Goal: Information Seeking & Learning: Learn about a topic

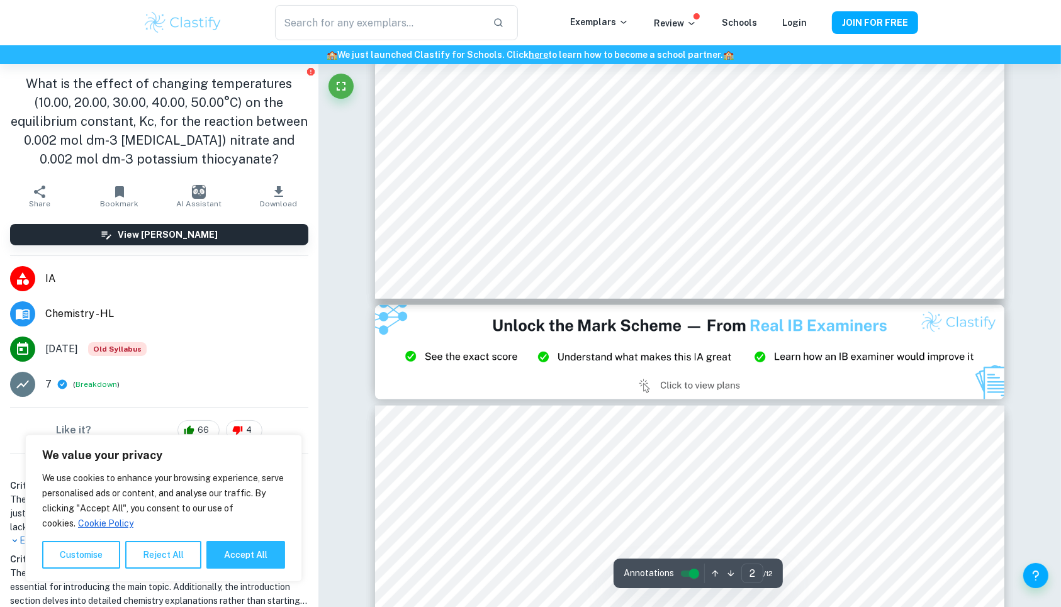
scroll to position [1664, 0]
type input "3"
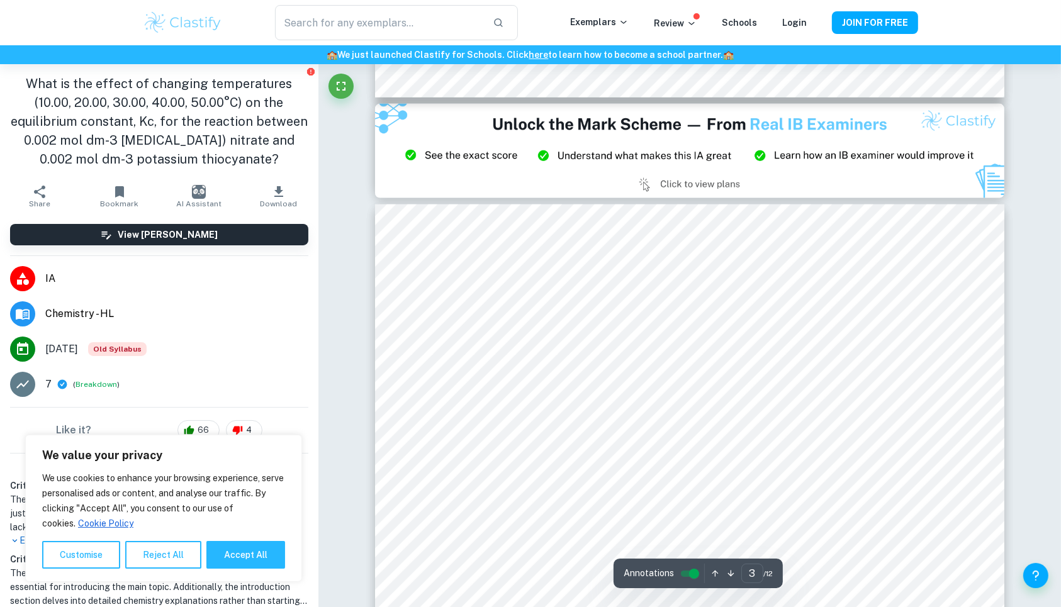
scroll to position [1874, 0]
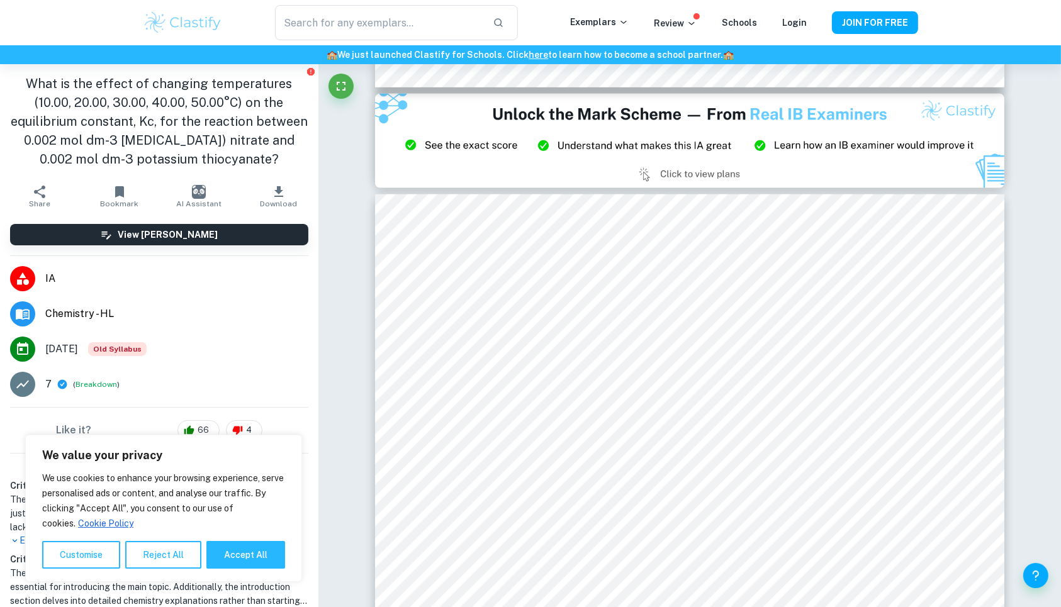
click at [214, 21] on img at bounding box center [183, 22] width 80 height 25
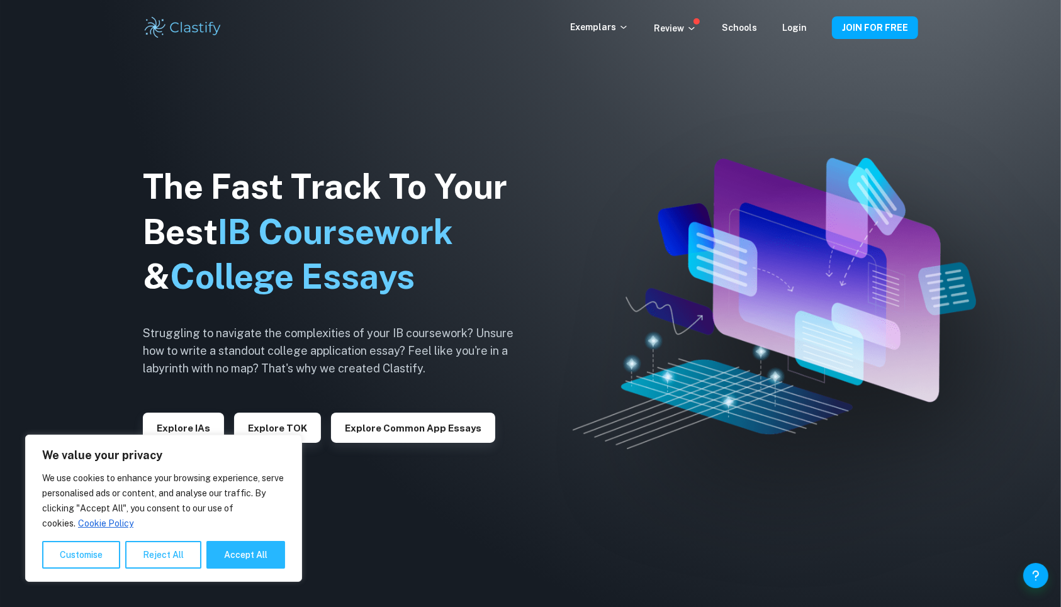
click at [179, 412] on div "Explore IAs" at bounding box center [183, 423] width 81 height 40
click at [179, 421] on button "Explore IAs" at bounding box center [183, 428] width 81 height 30
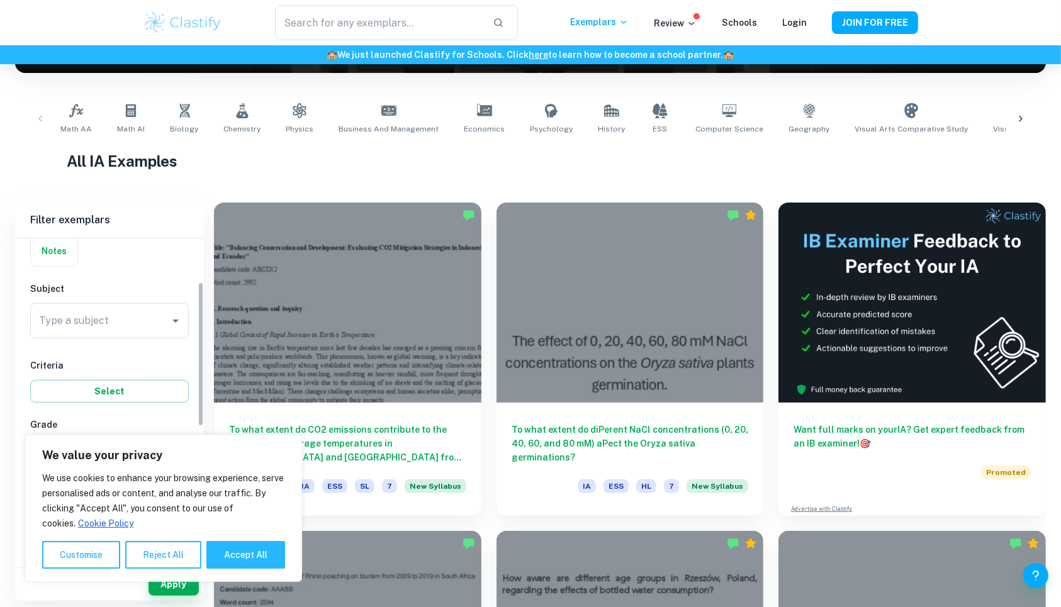
scroll to position [104, 0]
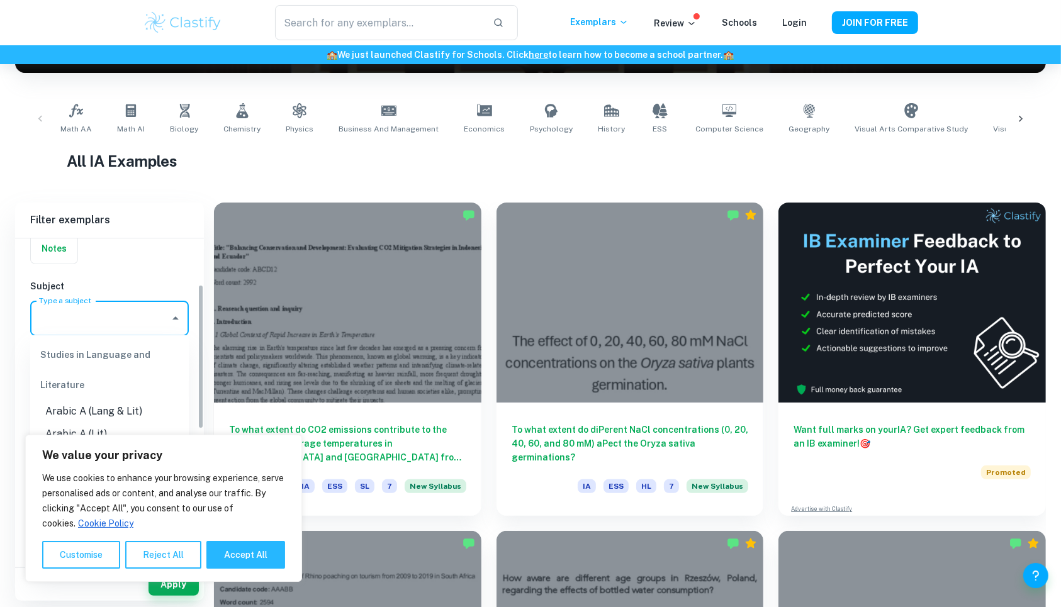
click at [95, 325] on input "Type a subject" at bounding box center [100, 319] width 128 height 24
click at [128, 387] on li "Chemistry" at bounding box center [109, 381] width 159 height 23
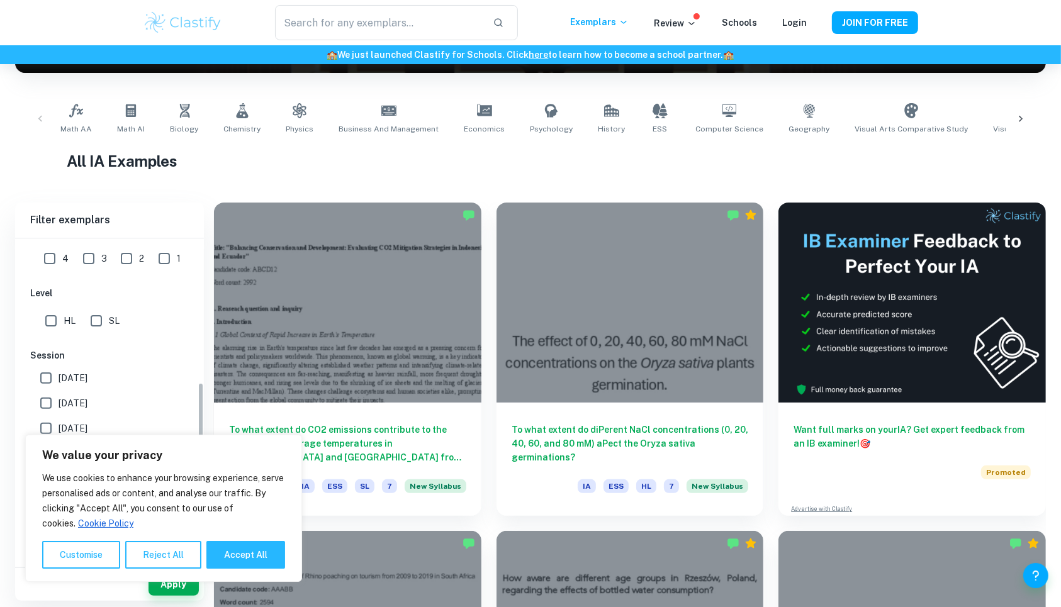
scroll to position [402, 0]
type input "Chemistry"
click at [150, 551] on button "Reject All" at bounding box center [163, 555] width 76 height 28
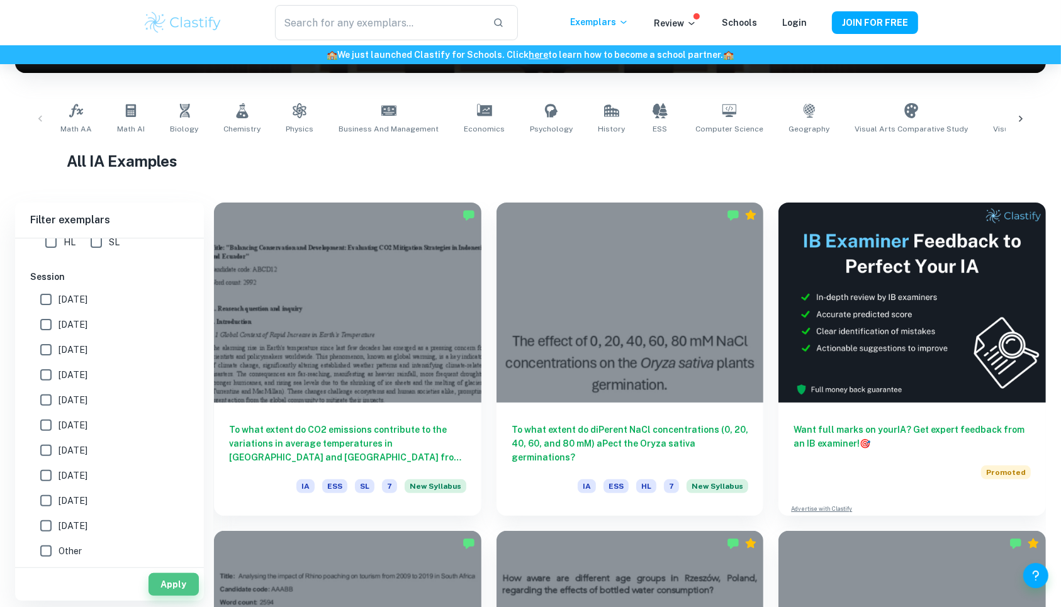
click at [181, 592] on button "Apply" at bounding box center [174, 584] width 50 height 23
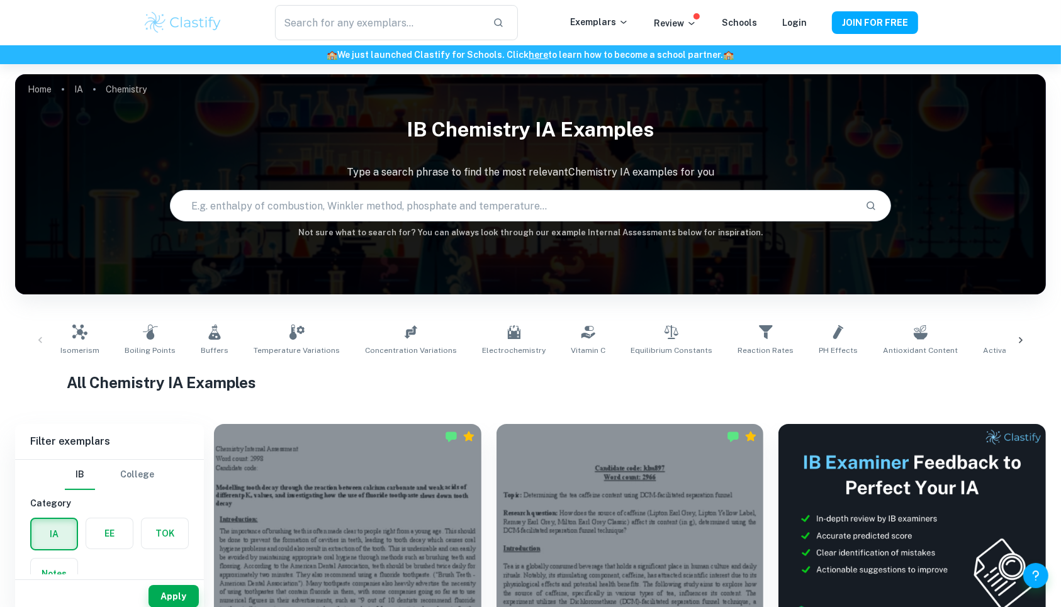
click at [598, 199] on input "text" at bounding box center [513, 205] width 685 height 35
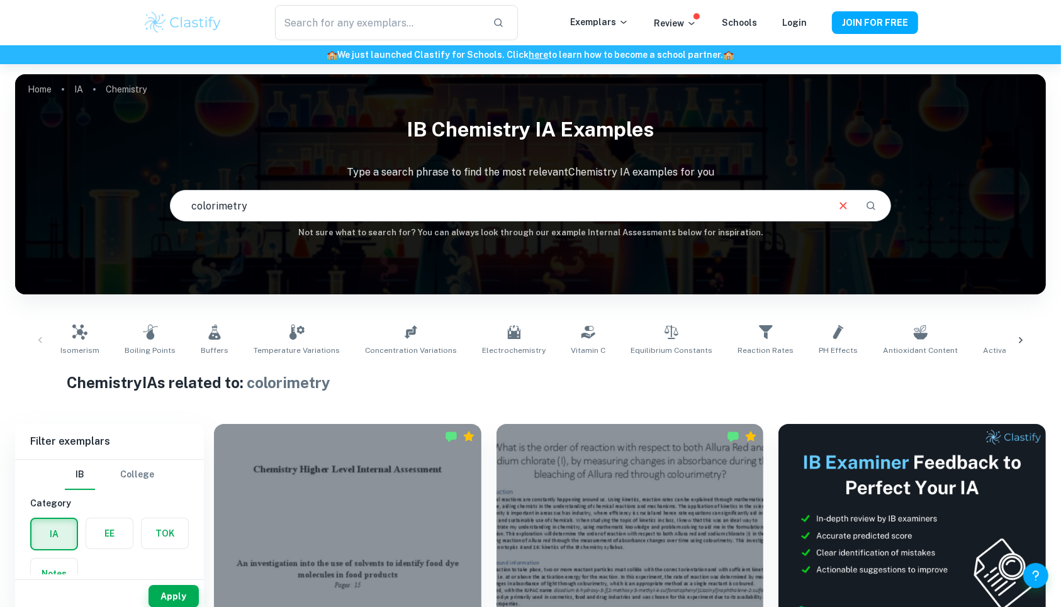
drag, startPoint x: 324, startPoint y: 208, endPoint x: 163, endPoint y: 213, distance: 160.6
click at [163, 213] on div "IB Chemistry IA examples Type a search phrase to find the most relevant Chemist…" at bounding box center [530, 175] width 1031 height 130
type input "temperature equilibrium"
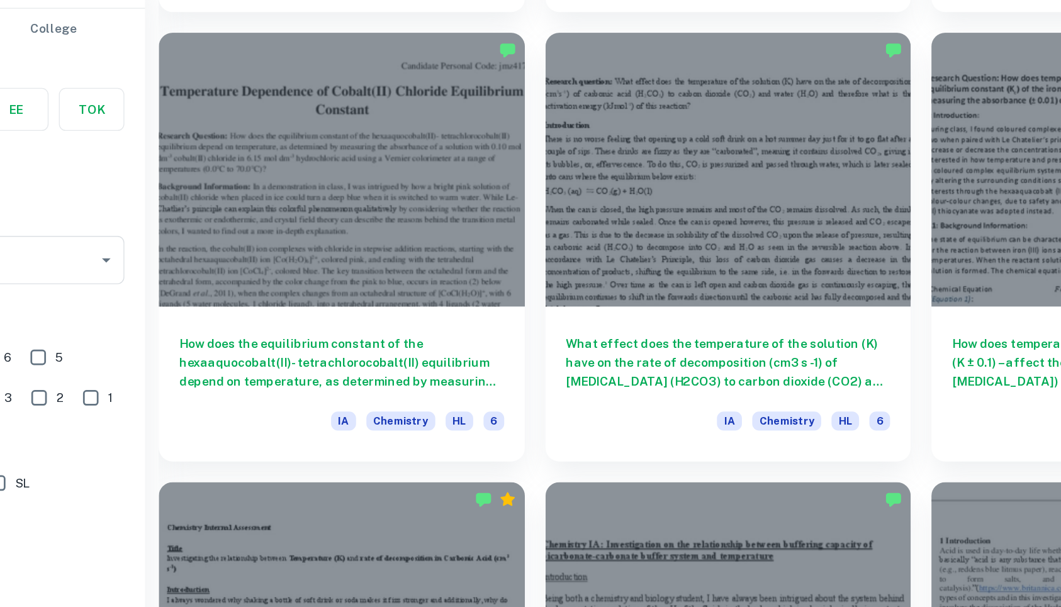
scroll to position [1615, 0]
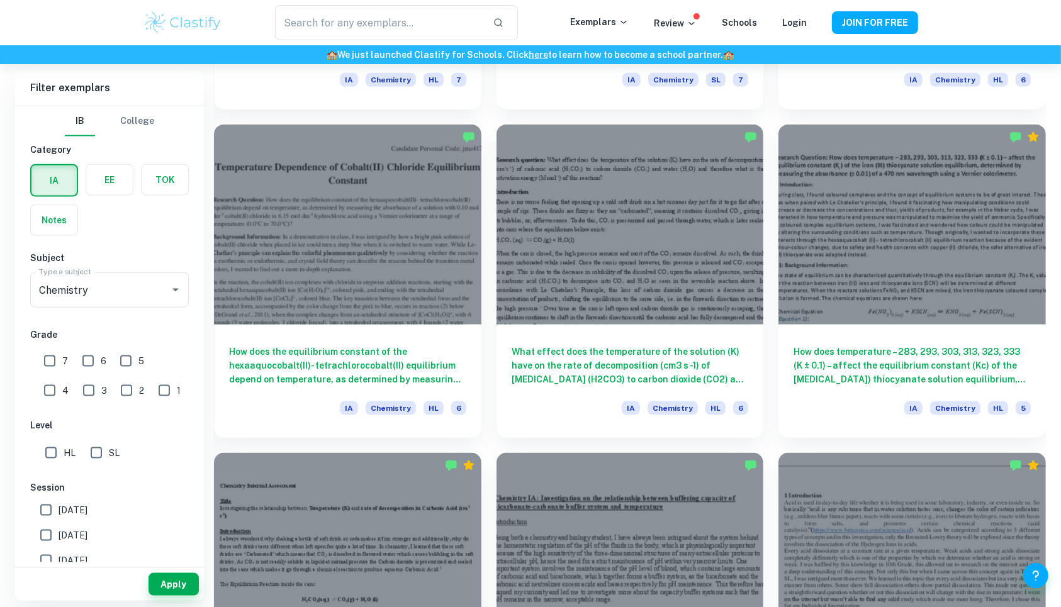
click at [395, 350] on h6 "How does the equilibrium constant of the hexaaquocobalt(II)- tetrachlorocobalt(…" at bounding box center [347, 366] width 237 height 42
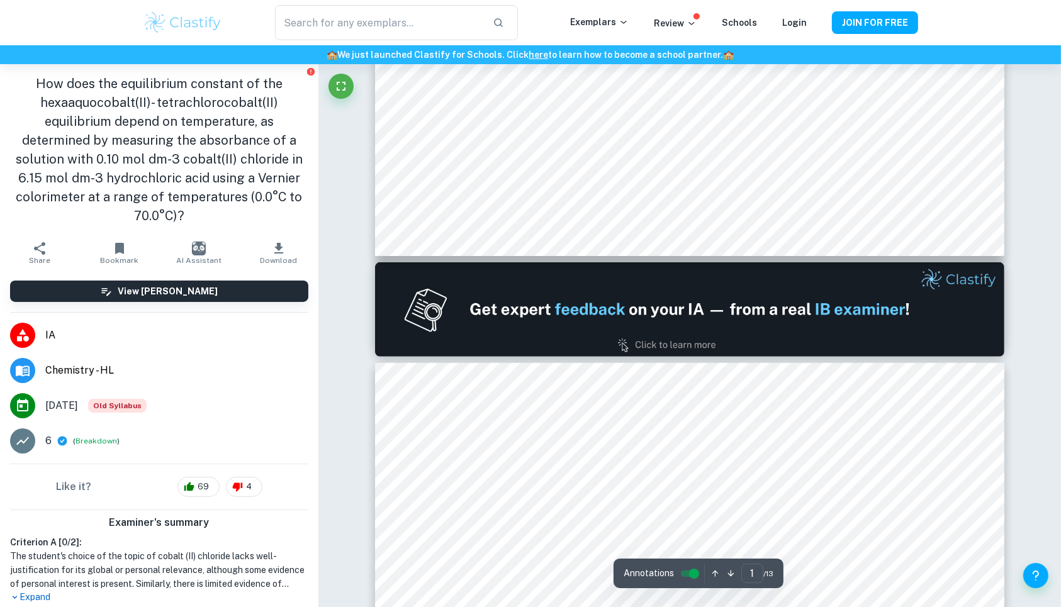
scroll to position [712, 0]
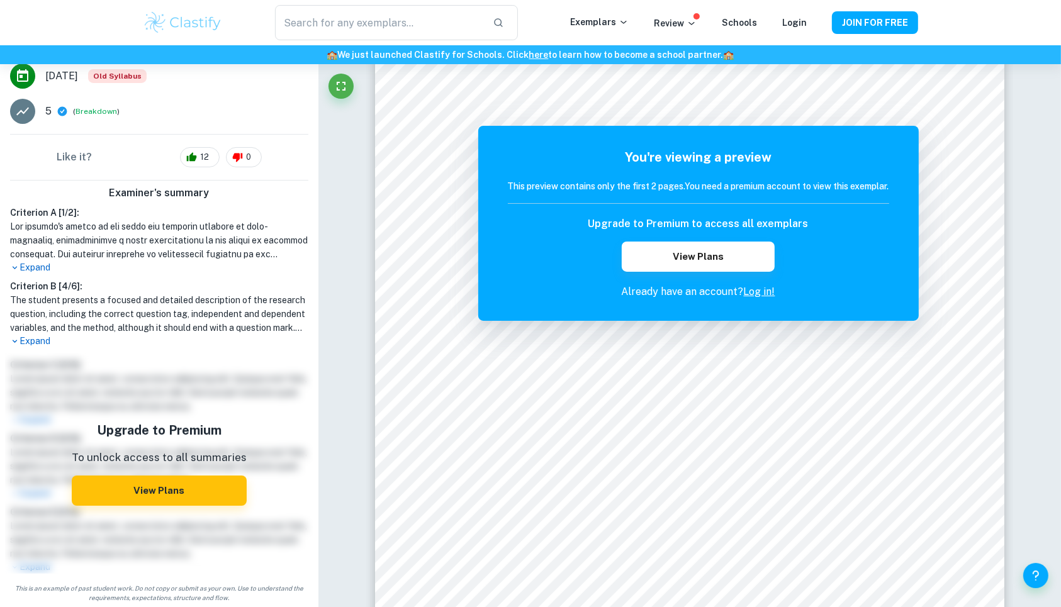
scroll to position [273, 0]
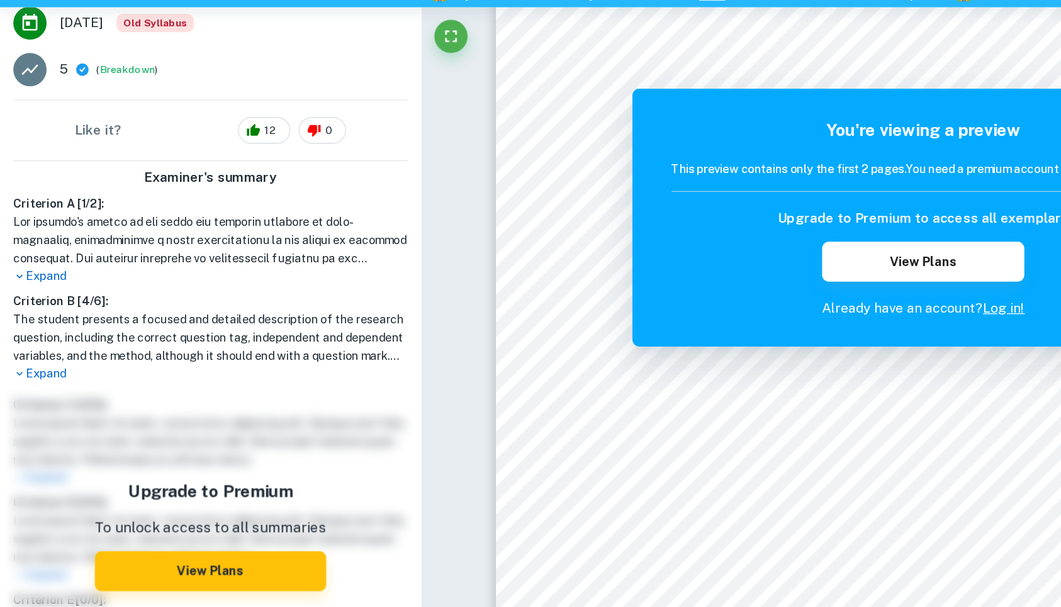
click at [31, 278] on div "Criterion A [ 1 / 2 ]: Expand Criterion B [ 4 / 6 ]: The student presents a foc…" at bounding box center [159, 277] width 308 height 142
click at [34, 273] on p "Expand" at bounding box center [159, 267] width 298 height 13
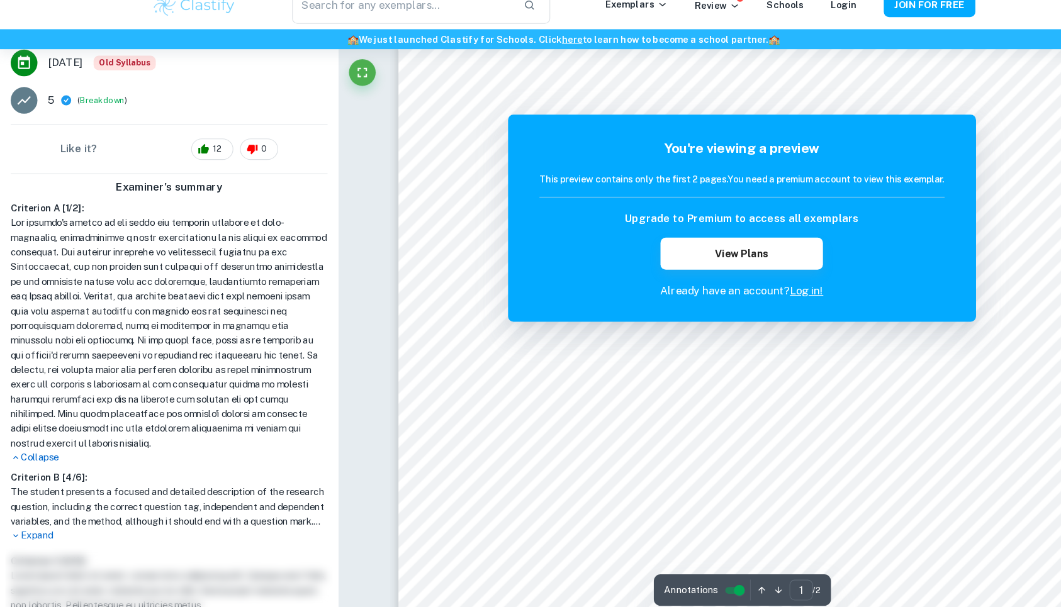
scroll to position [281, 0]
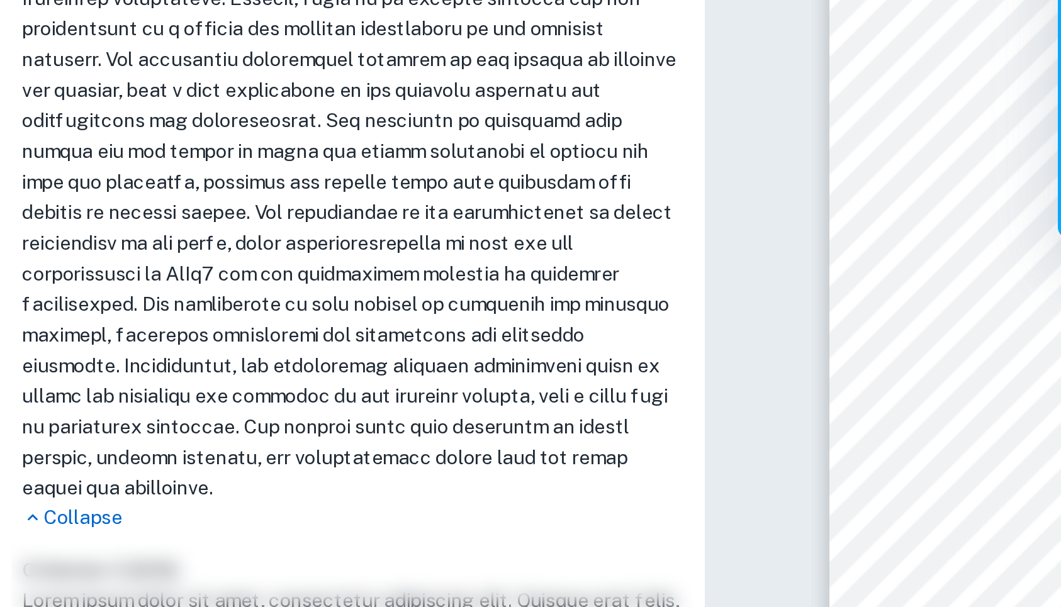
scroll to position [391, 0]
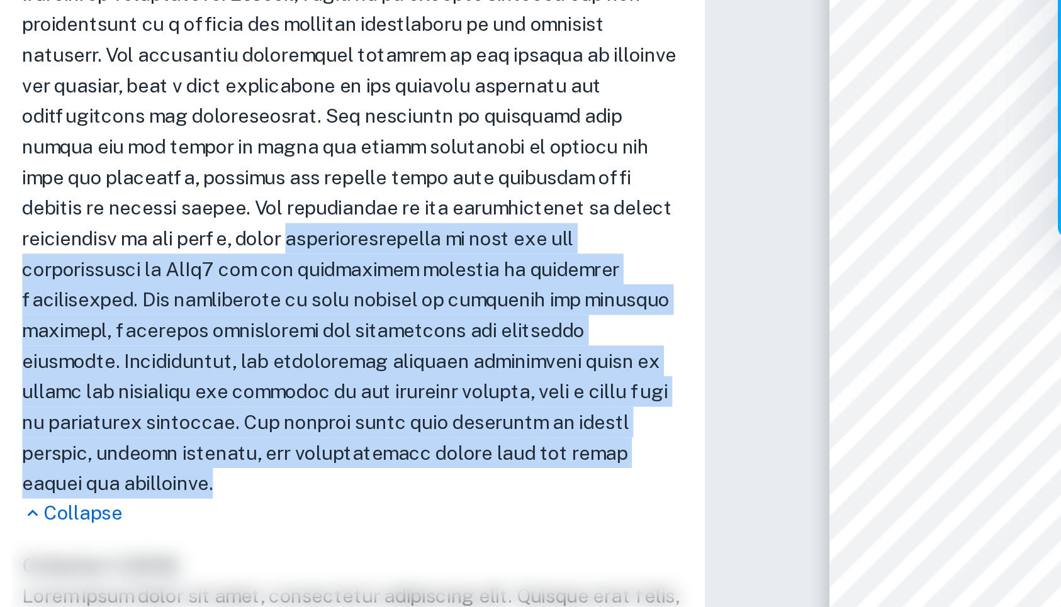
drag, startPoint x: 5, startPoint y: 335, endPoint x: 110, endPoint y: 444, distance: 150.9
click at [110, 444] on div "Criterion B [ 4 / 6 ]: Collapse" at bounding box center [159, 307] width 308 height 290
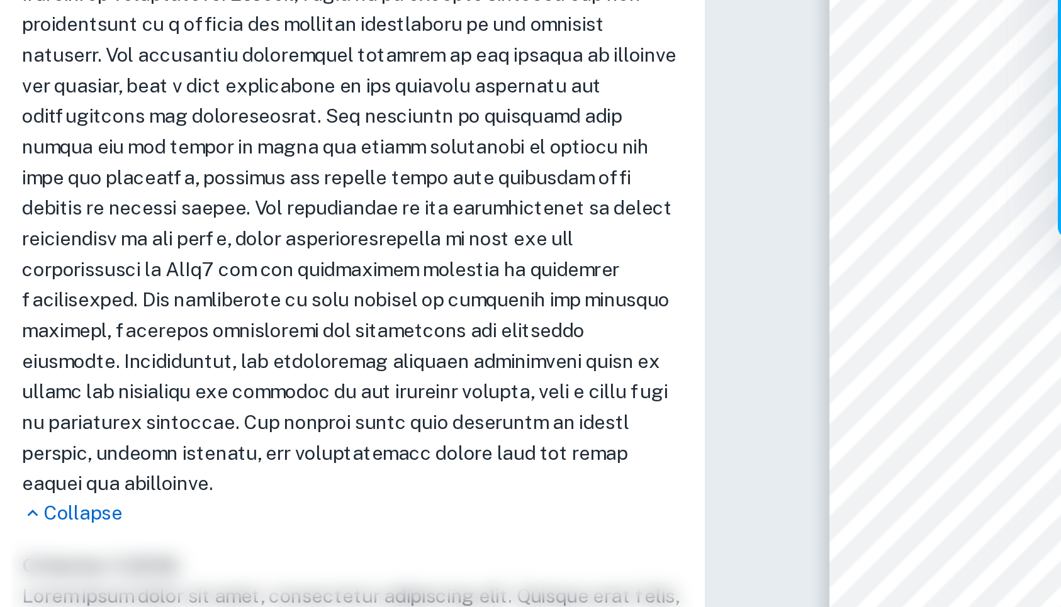
click at [143, 295] on h1 at bounding box center [159, 307] width 298 height 263
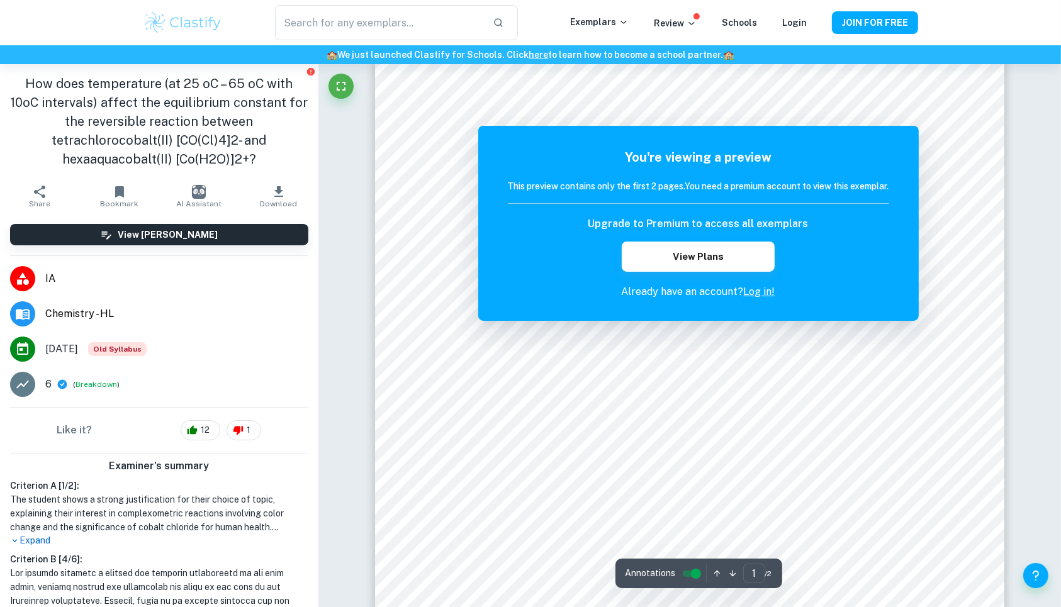
scroll to position [0, 0]
click at [198, 31] on img at bounding box center [183, 22] width 80 height 25
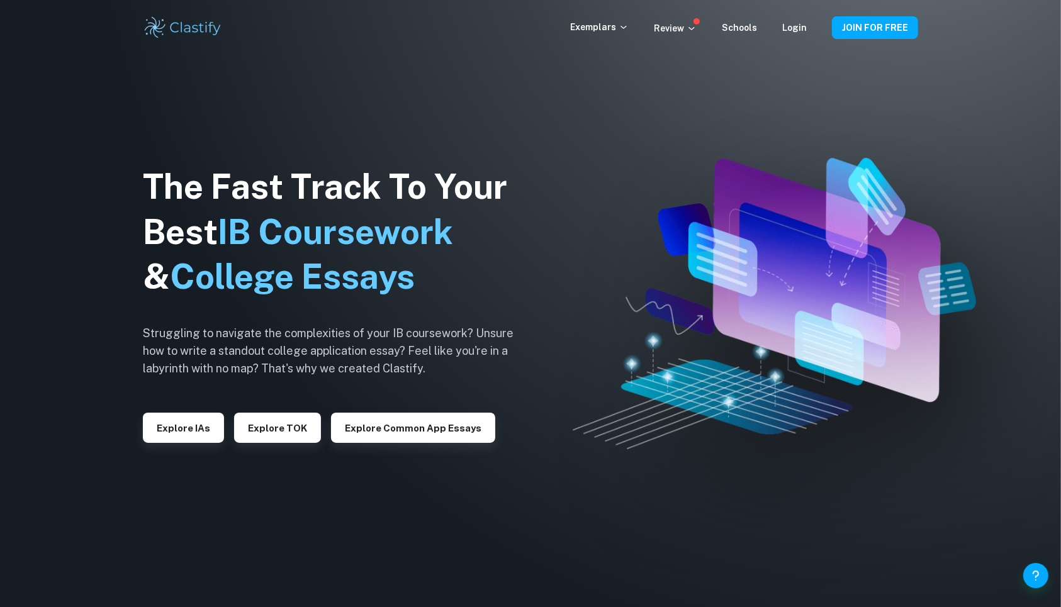
click at [205, 412] on div "Explore IAs" at bounding box center [183, 423] width 81 height 40
click at [201, 418] on button "Explore IAs" at bounding box center [183, 428] width 81 height 30
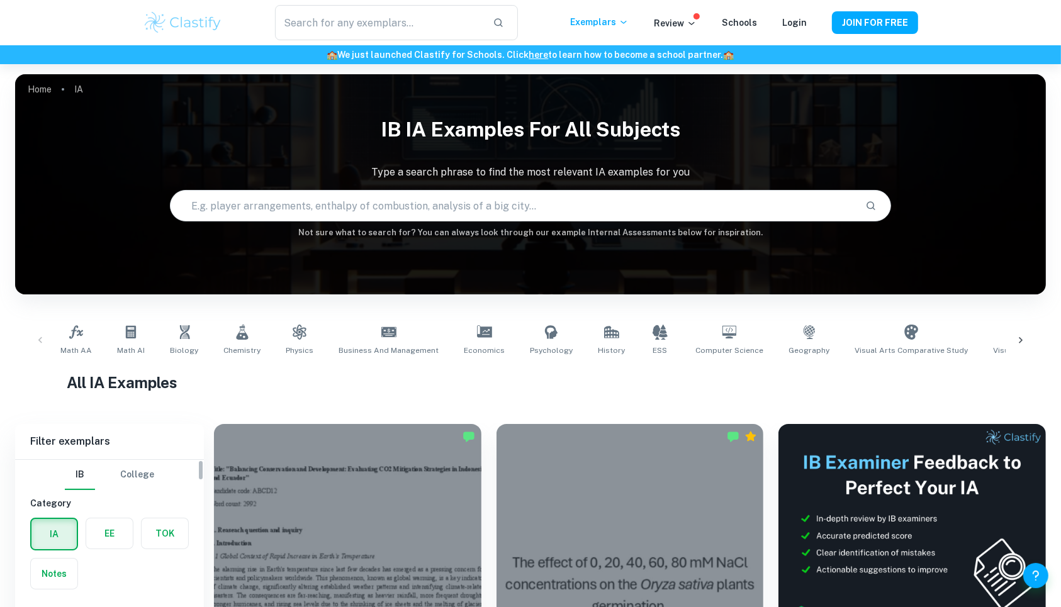
scroll to position [232, 0]
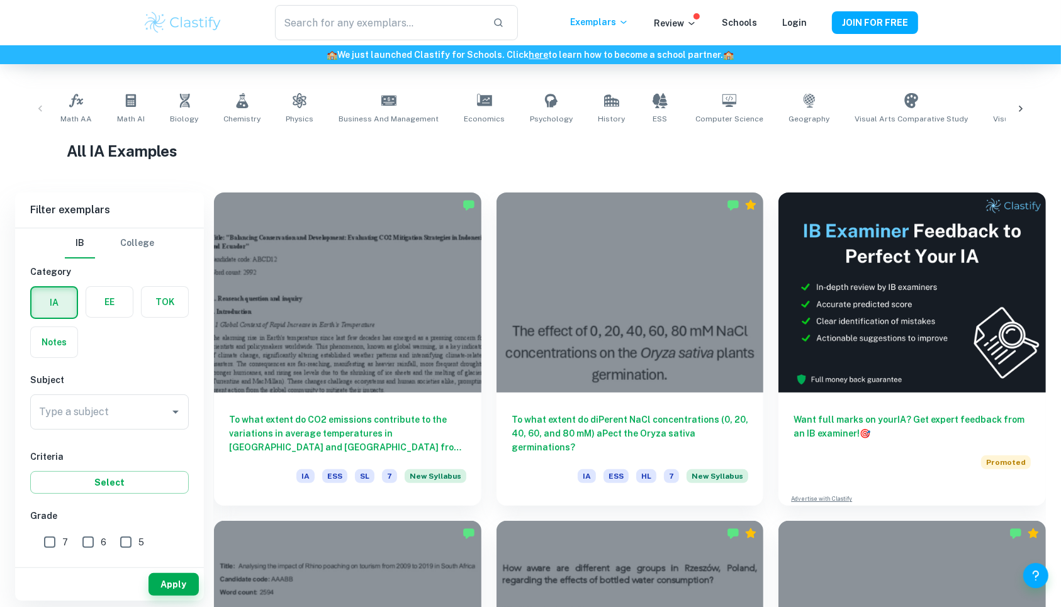
click at [125, 427] on div "Type a subject" at bounding box center [109, 412] width 159 height 35
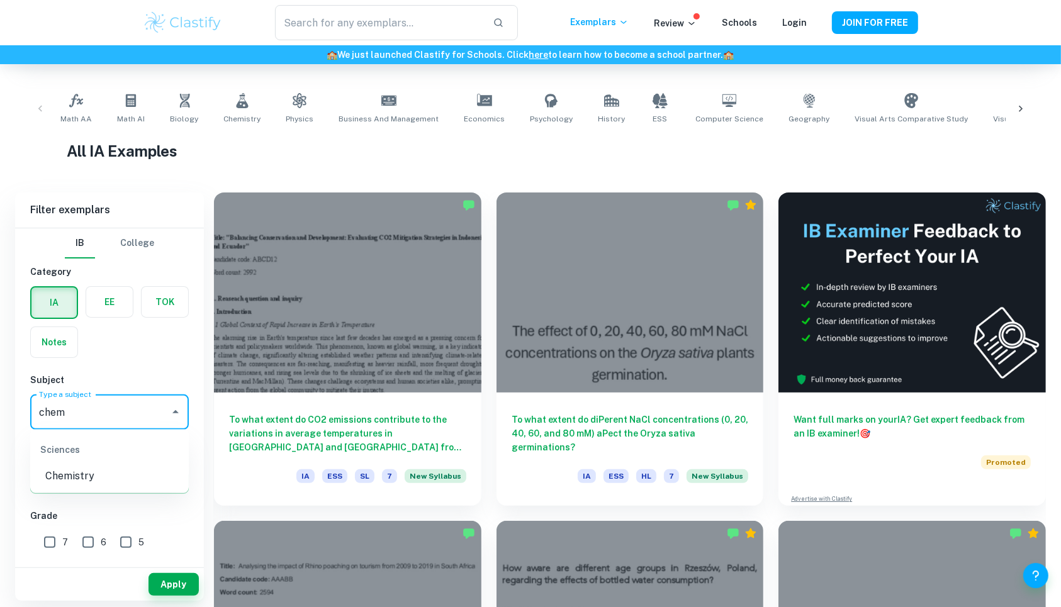
click at [88, 470] on li "Chemistry" at bounding box center [109, 476] width 159 height 23
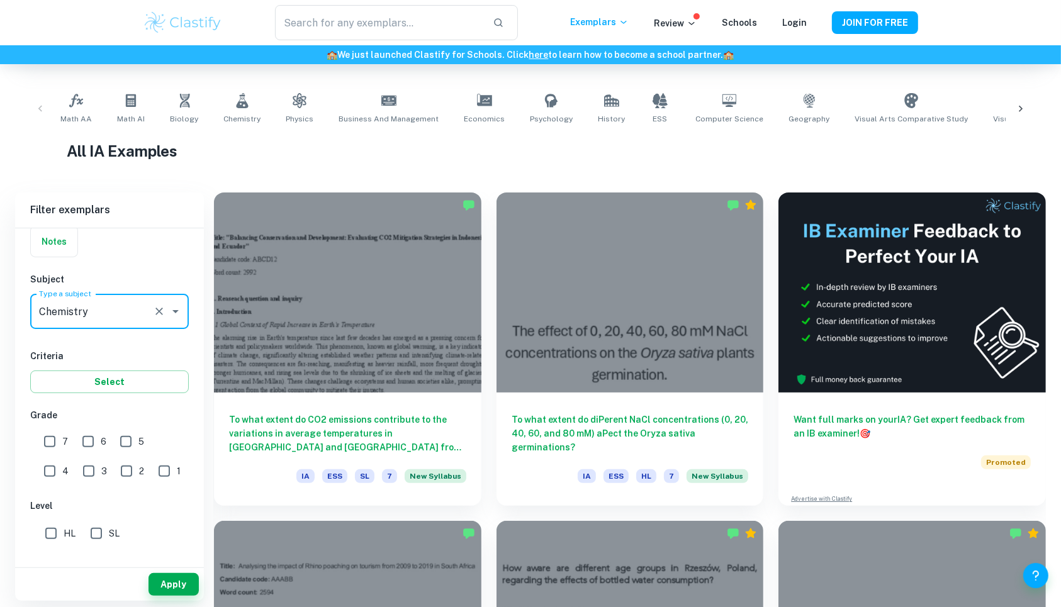
type input "Chemistry"
click at [176, 582] on button "Apply" at bounding box center [174, 584] width 50 height 23
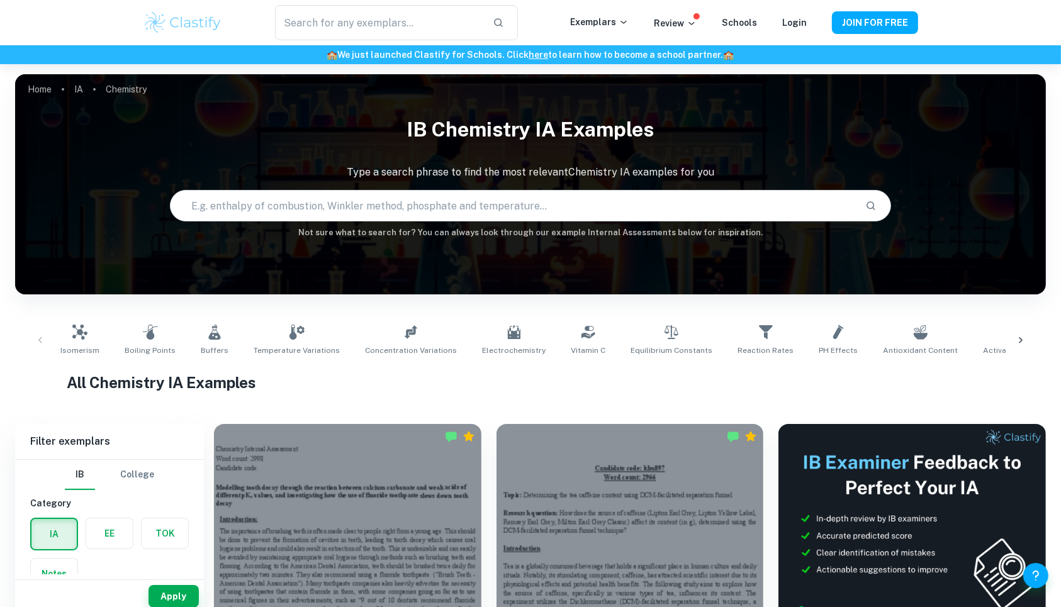
click at [400, 204] on input "text" at bounding box center [513, 205] width 685 height 35
type input "cobalt chloride"
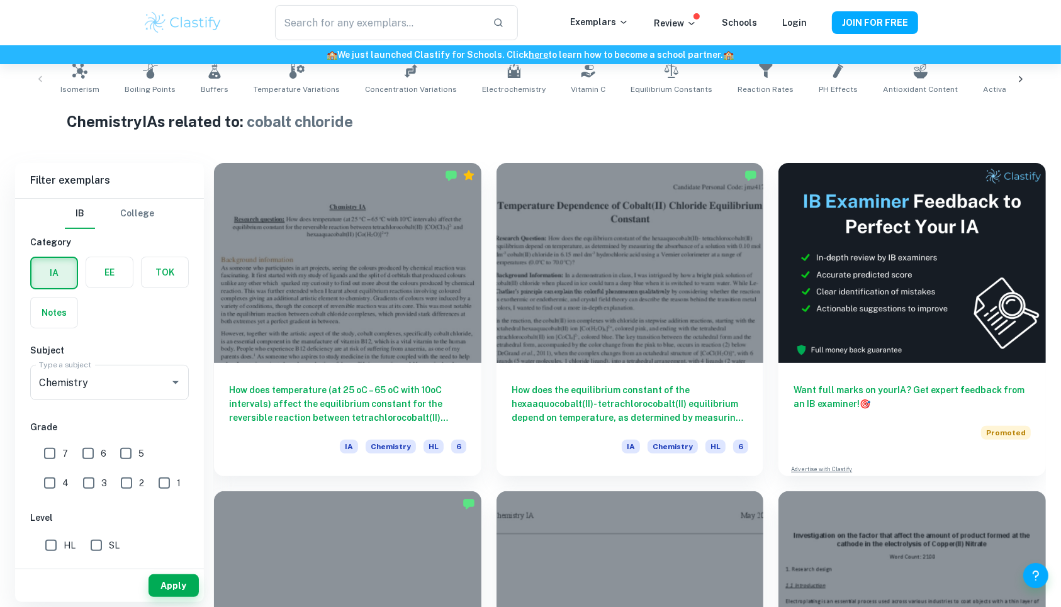
scroll to position [262, 0]
click at [397, 395] on h6 "How does temperature (at 25 oC – 65 oC with 10oC intervals) affect the equilibr…" at bounding box center [347, 404] width 237 height 42
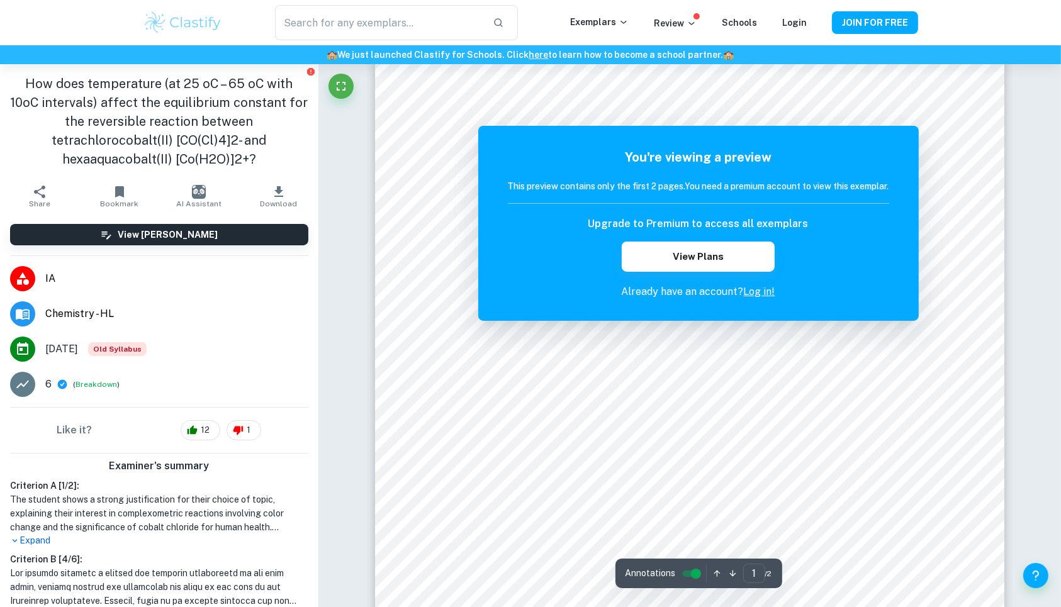
scroll to position [270, 0]
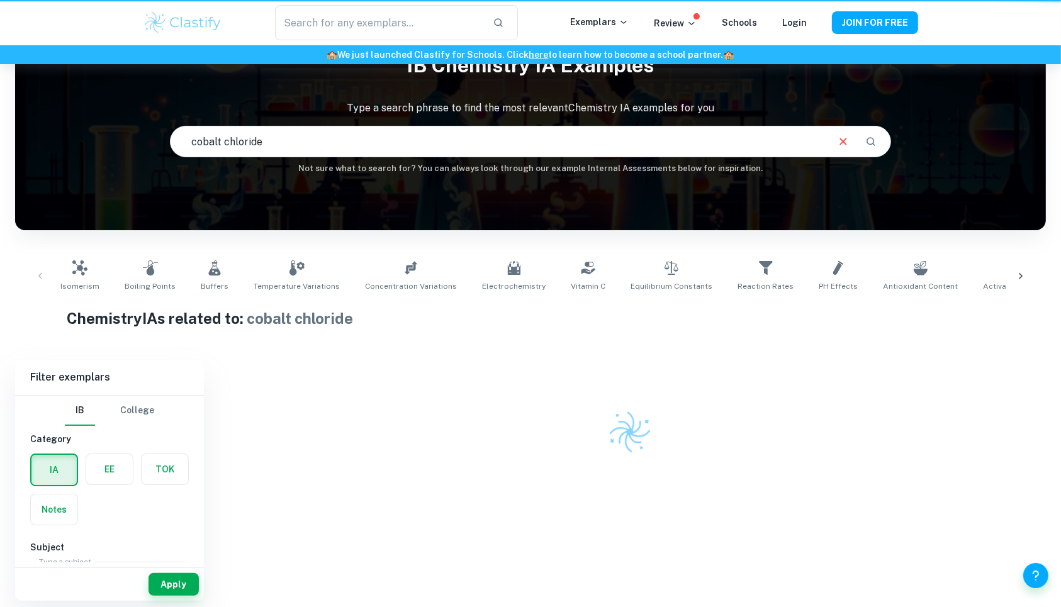
scroll to position [64, 0]
